Goal: Task Accomplishment & Management: Manage account settings

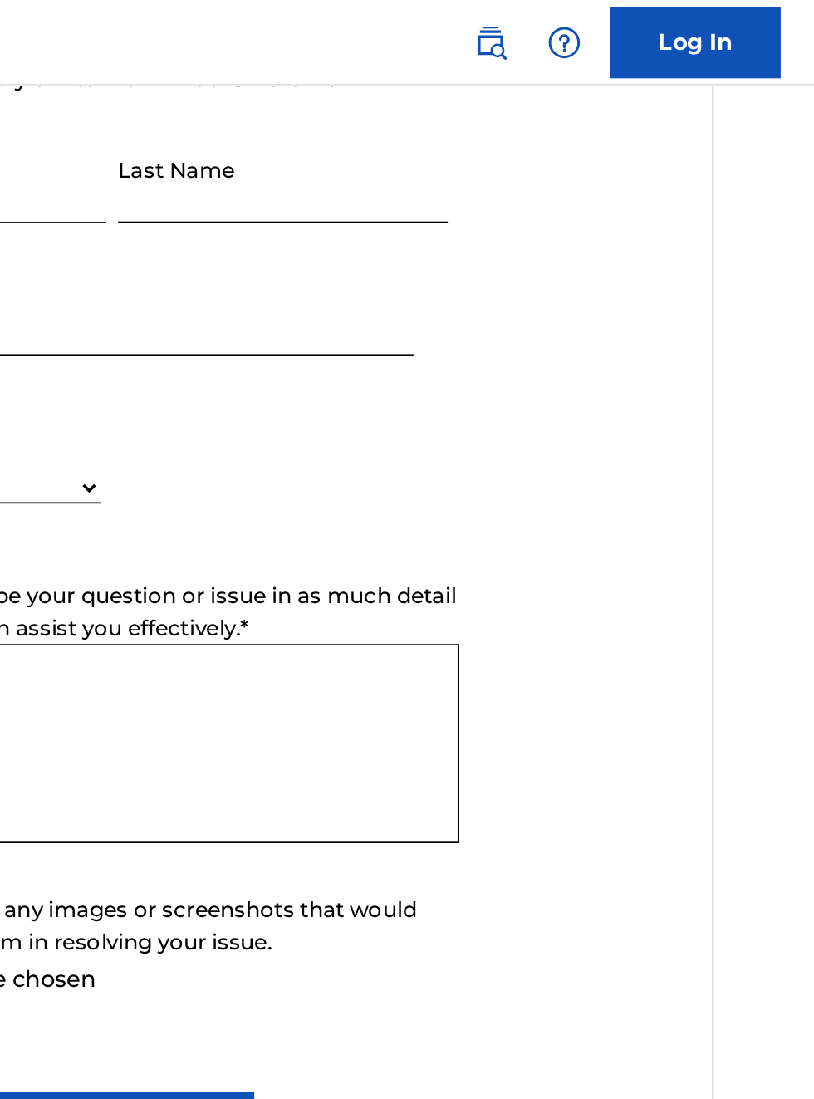
scroll to position [698, 0]
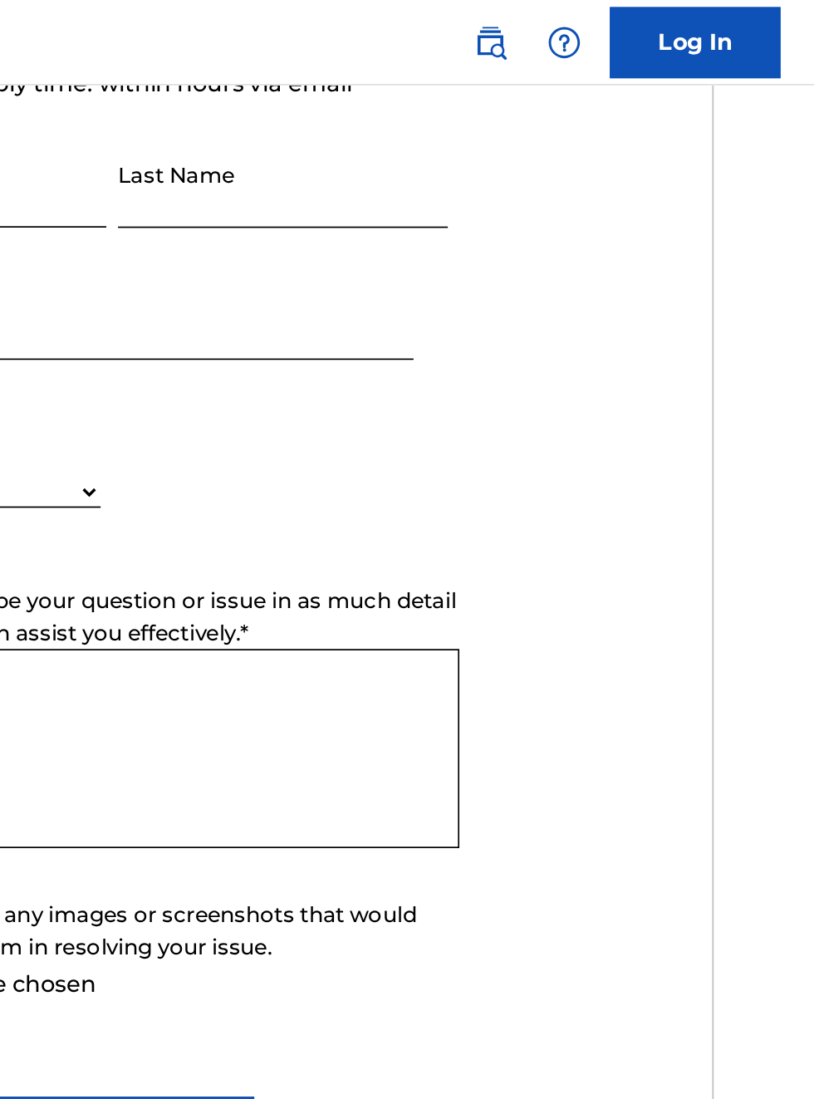
click at [760, 27] on link "Log In" at bounding box center [744, 25] width 100 height 42
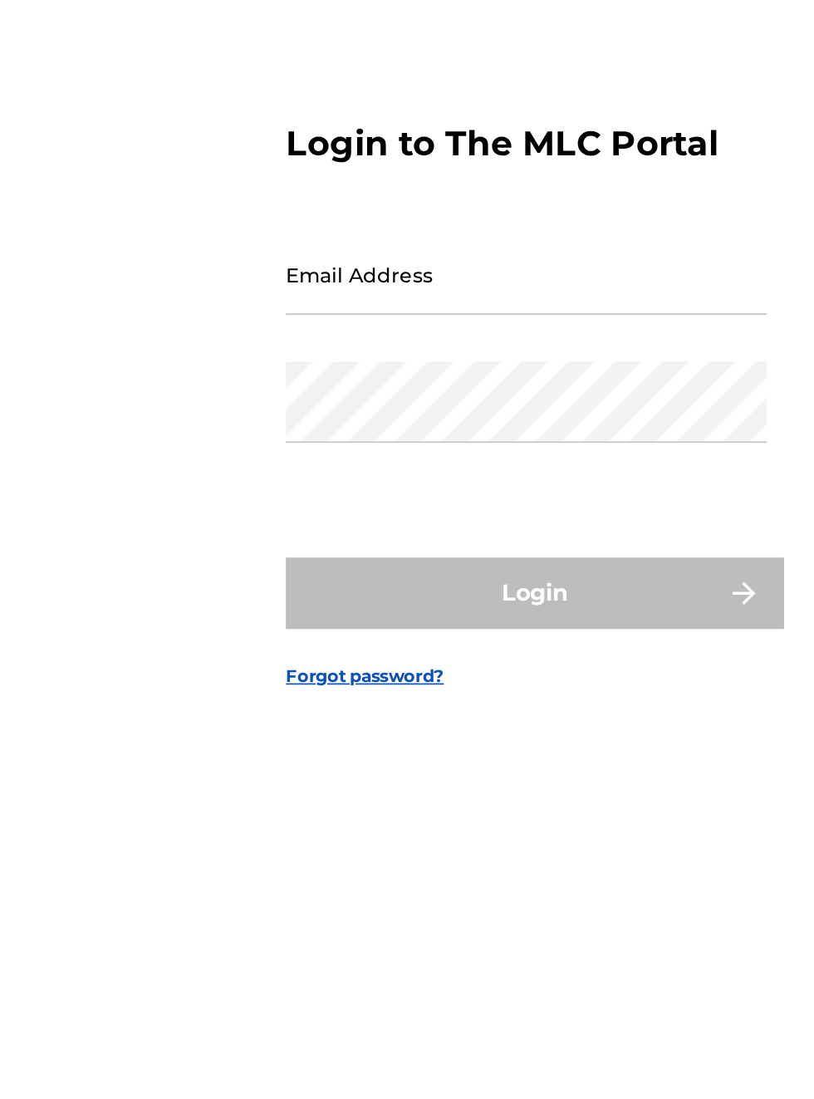
click at [350, 527] on input "Email Address" at bounding box center [402, 502] width 281 height 47
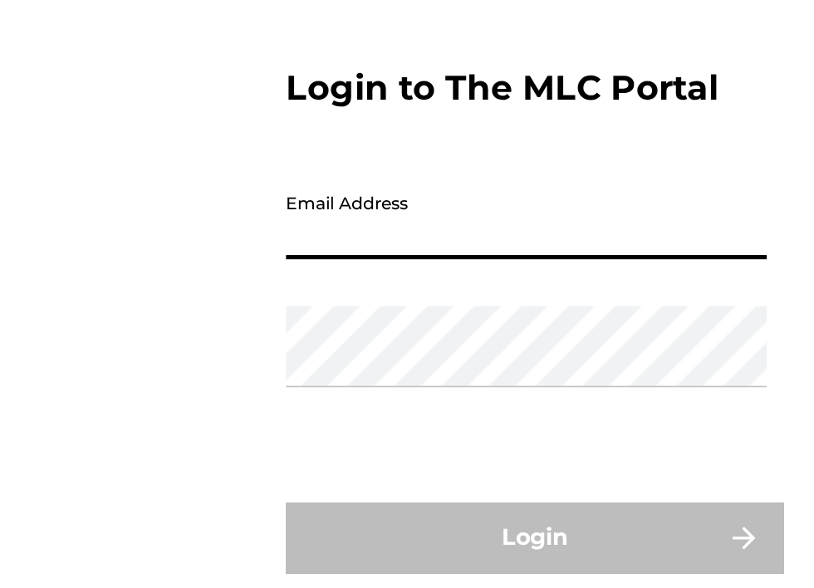
scroll to position [106, 0]
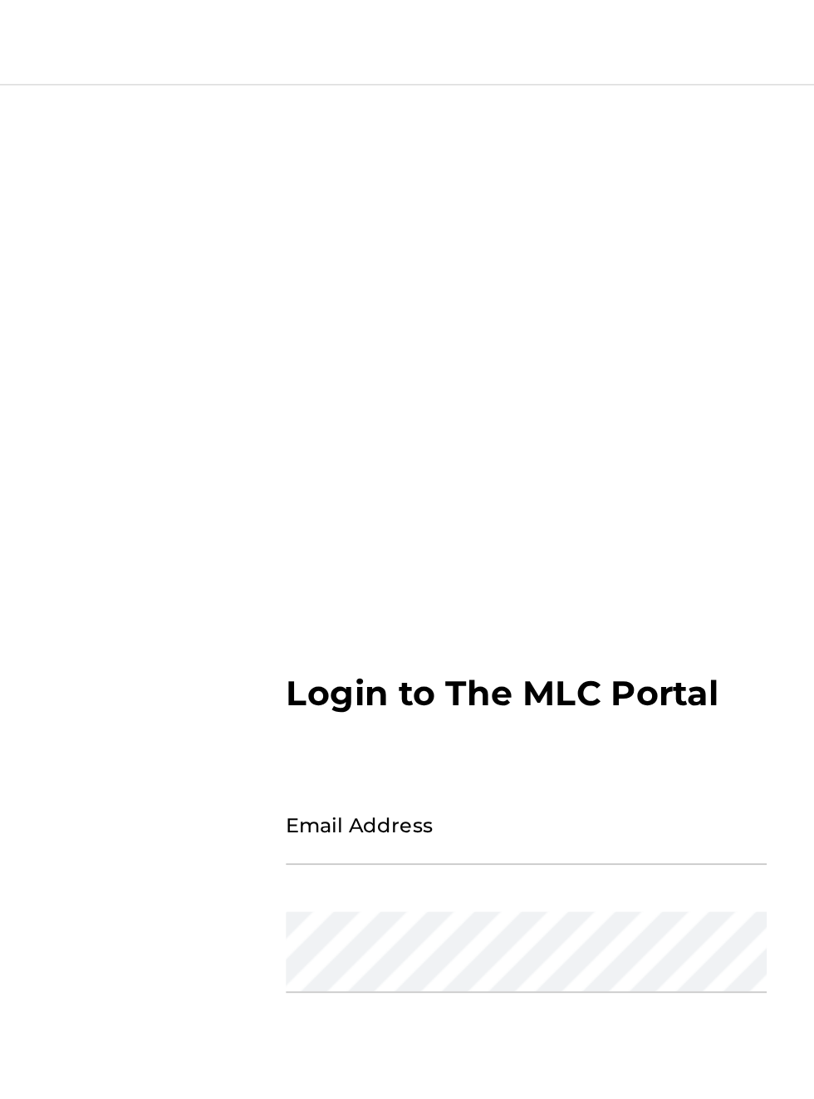
click at [315, 469] on input "Email Address" at bounding box center [402, 481] width 281 height 47
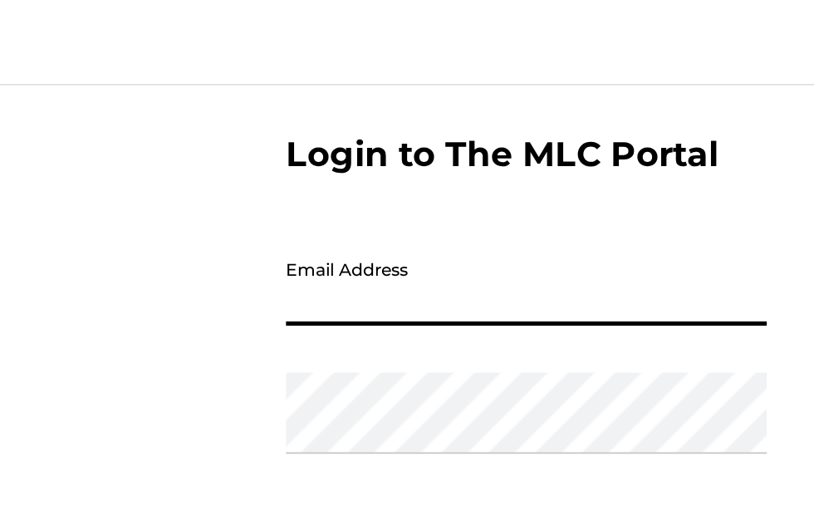
type input "[EMAIL_ADDRESS][DOMAIN_NAME]"
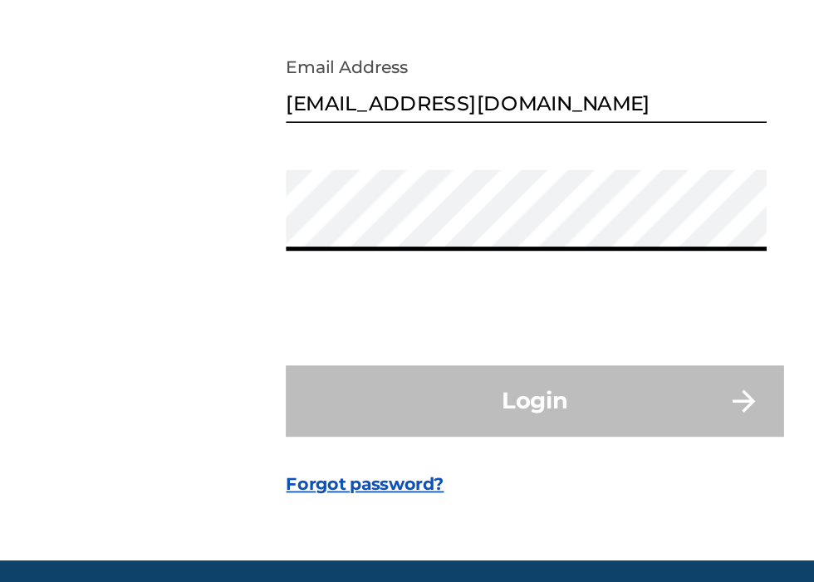
click at [341, 218] on input "[EMAIL_ADDRESS][DOMAIN_NAME]" at bounding box center [402, 222] width 281 height 47
